Goal: Information Seeking & Learning: Learn about a topic

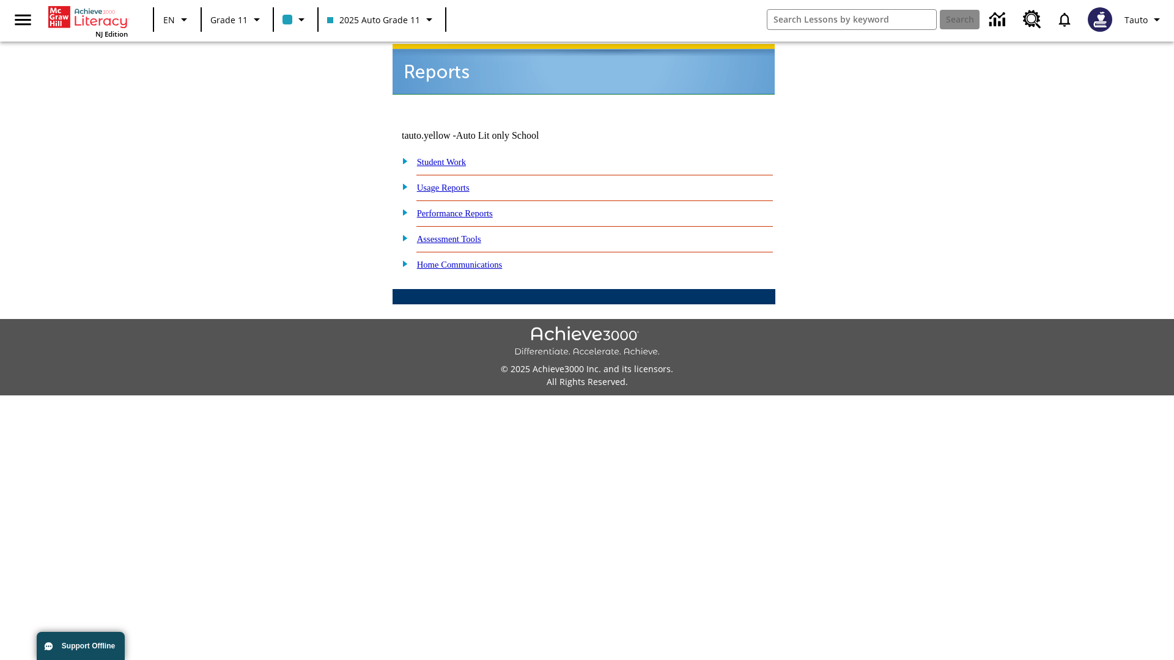
click at [452, 183] on link "Usage Reports" at bounding box center [443, 188] width 53 height 10
click at [0, 0] on link "Which of my students are using the program?" at bounding box center [0, 0] width 0 height 0
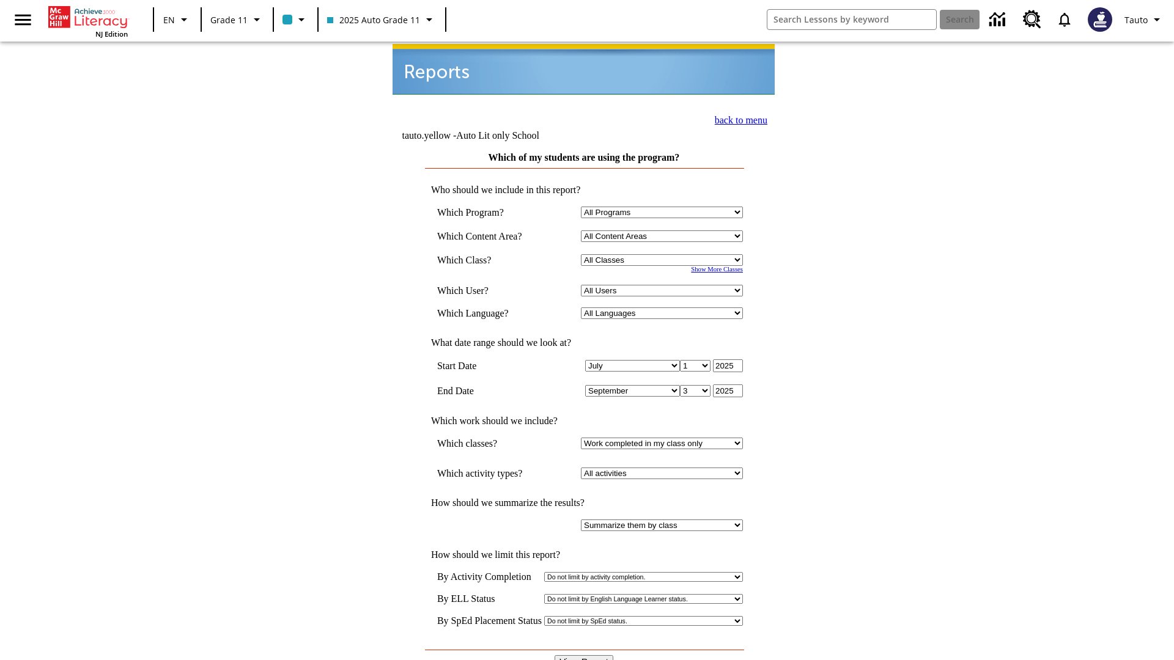
click at [738, 119] on link "back to menu" at bounding box center [741, 120] width 53 height 10
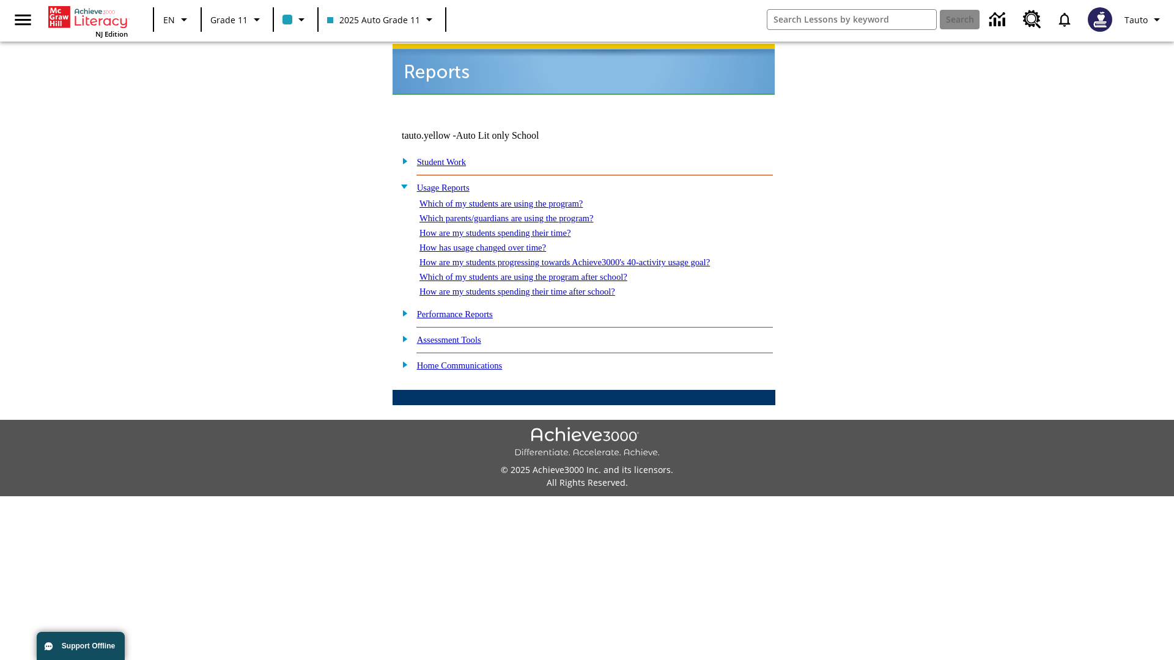
click at [507, 228] on link "How are my students spending their time?" at bounding box center [495, 233] width 151 height 10
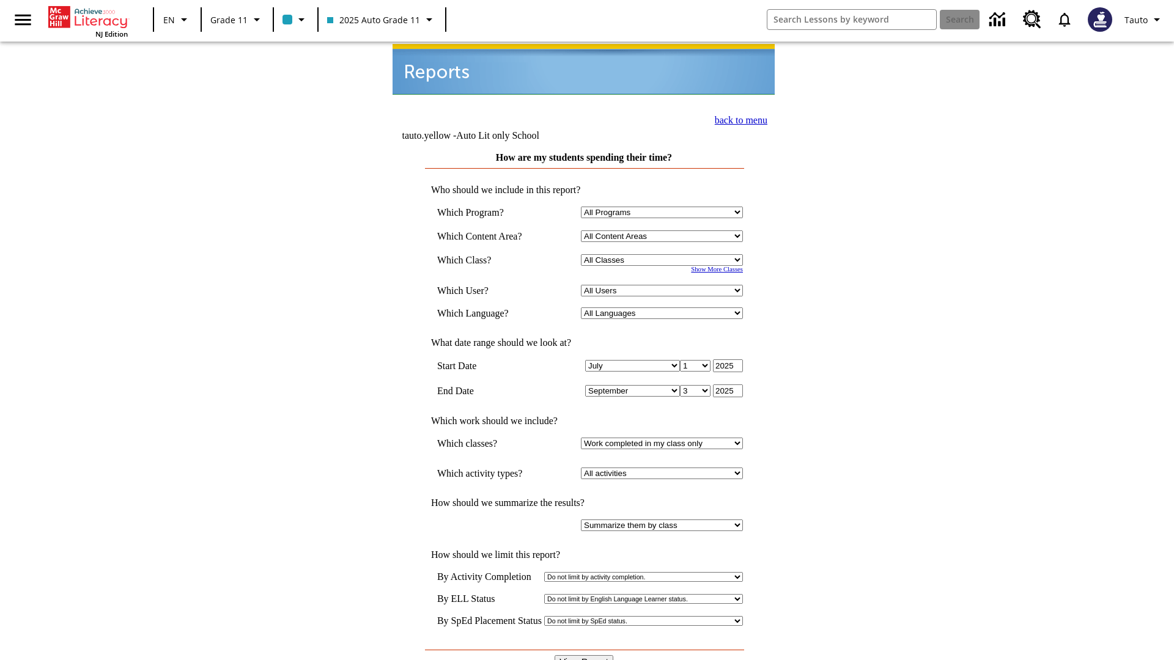
click at [738, 119] on link "back to menu" at bounding box center [741, 120] width 53 height 10
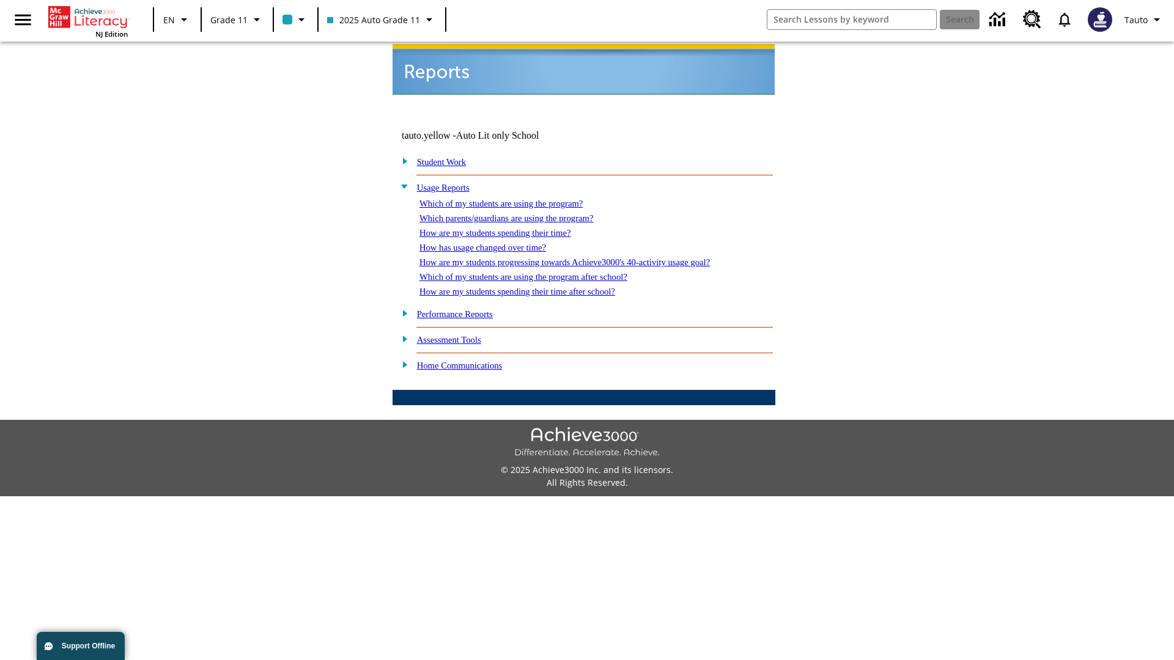
click at [532, 287] on link "How are my students spending their time after school?" at bounding box center [518, 292] width 196 height 10
